Goal: Check status: Check status

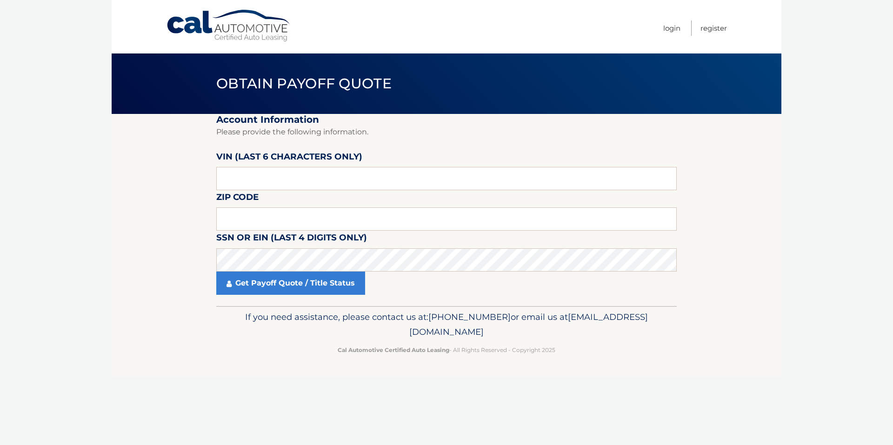
click at [109, 193] on body "Cal Automotive Menu Login Register Obtain Payoff Quote" at bounding box center [446, 222] width 893 height 445
click at [242, 216] on input "text" at bounding box center [446, 218] width 461 height 23
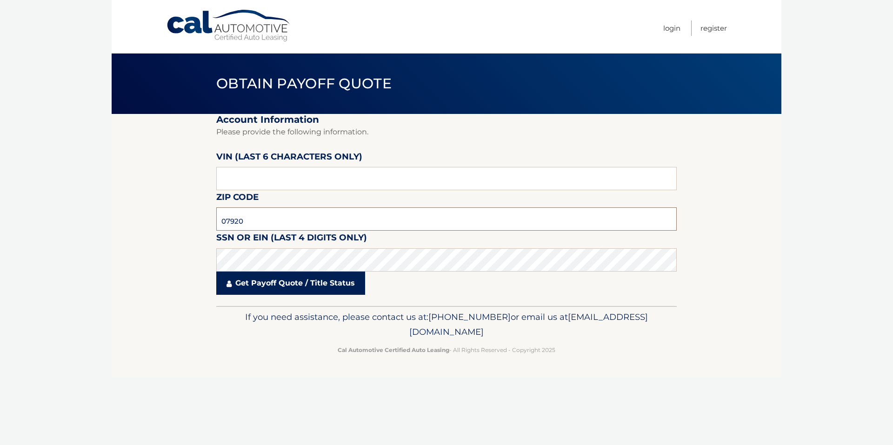
type input "07920"
click at [115, 198] on section "Account Information Please provide the following information. [PERSON_NAME] (la…" at bounding box center [447, 210] width 670 height 192
click at [282, 287] on link "Get Payoff Quote / Title Status" at bounding box center [290, 283] width 149 height 23
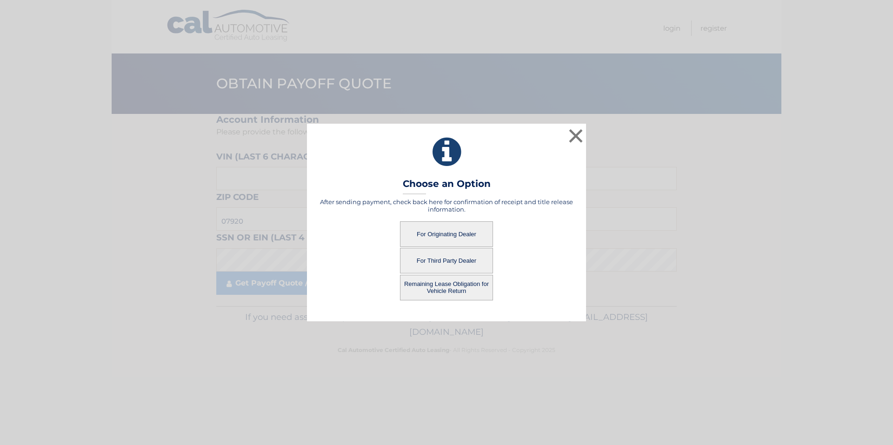
click at [451, 231] on button "For Originating Dealer" at bounding box center [446, 234] width 93 height 26
click at [447, 231] on button "For Originating Dealer" at bounding box center [446, 234] width 93 height 26
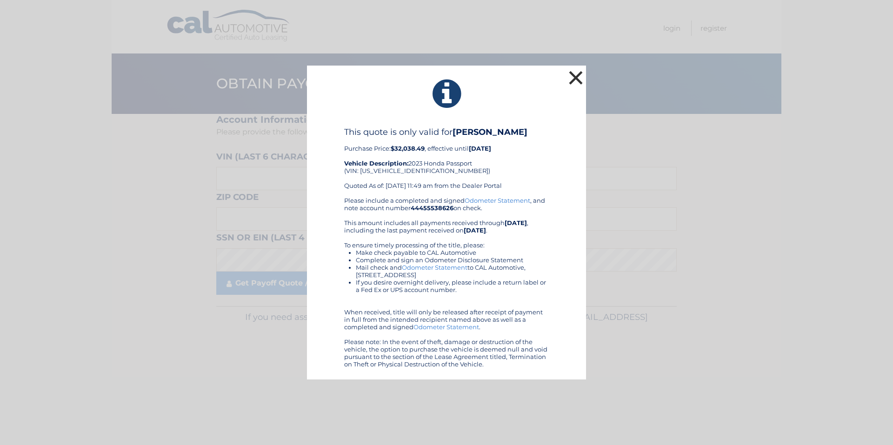
click at [579, 76] on button "×" at bounding box center [576, 77] width 19 height 19
